Goal: Navigation & Orientation: Go to known website

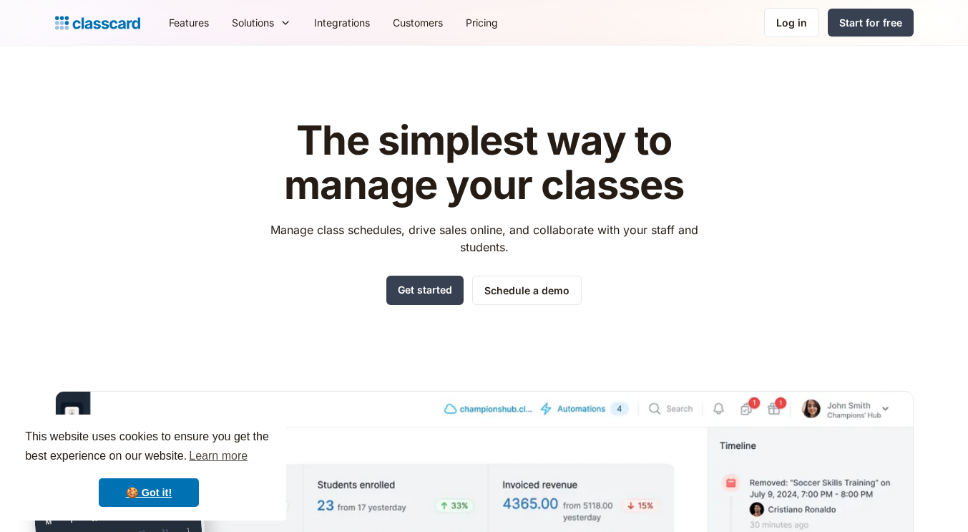
click at [782, 28] on div "Log in" at bounding box center [792, 22] width 31 height 15
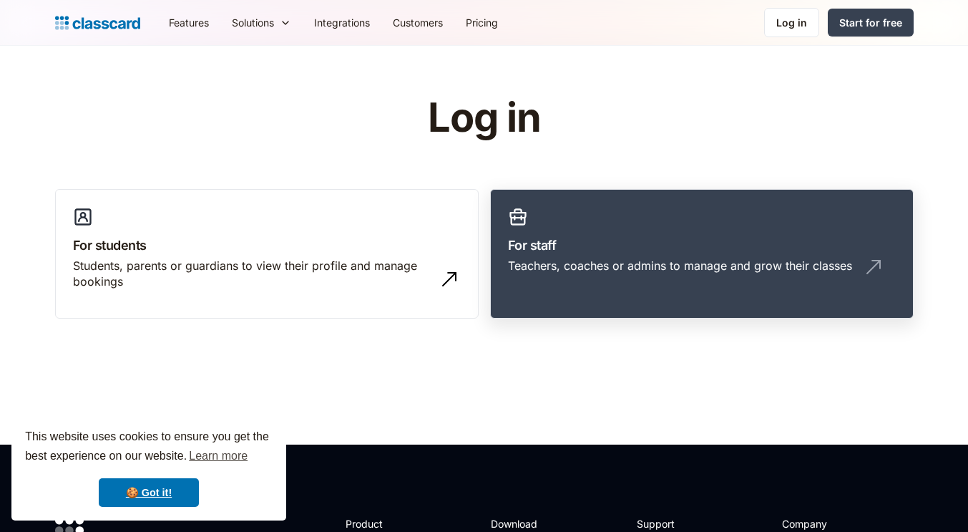
click at [611, 258] on div "Teachers, coaches or admins to manage and grow their classes" at bounding box center [680, 266] width 344 height 16
